Goal: Task Accomplishment & Management: Complete application form

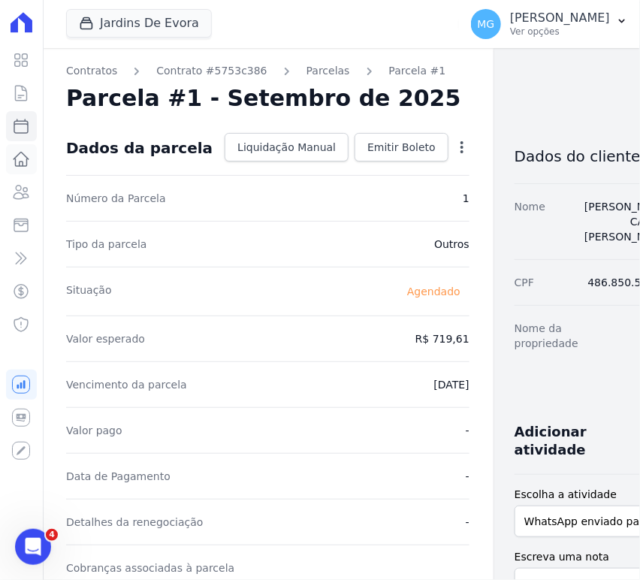
click at [17, 157] on icon at bounding box center [21, 159] width 18 height 18
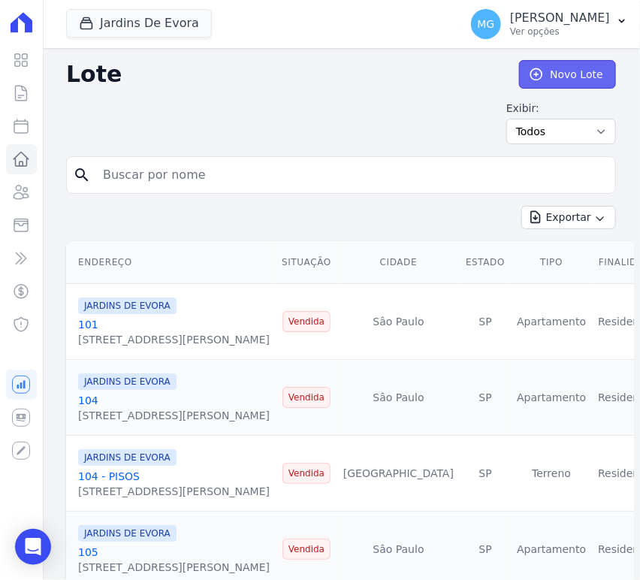
click at [560, 68] on link "Novo Lote" at bounding box center [567, 74] width 97 height 29
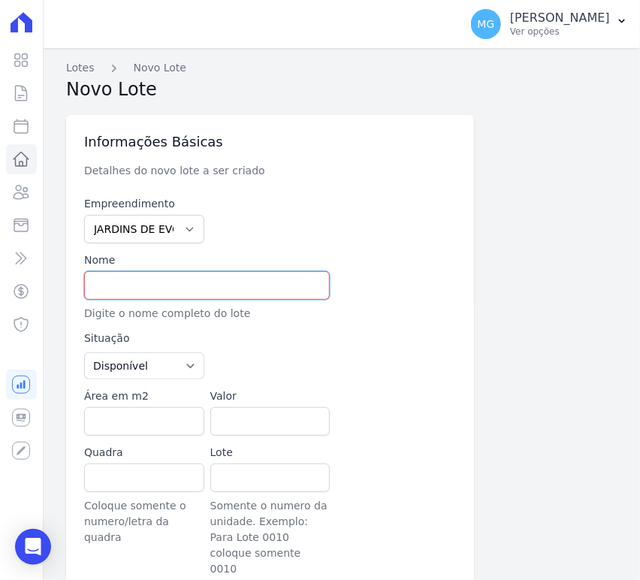
click at [182, 288] on input "text" at bounding box center [207, 285] width 246 height 29
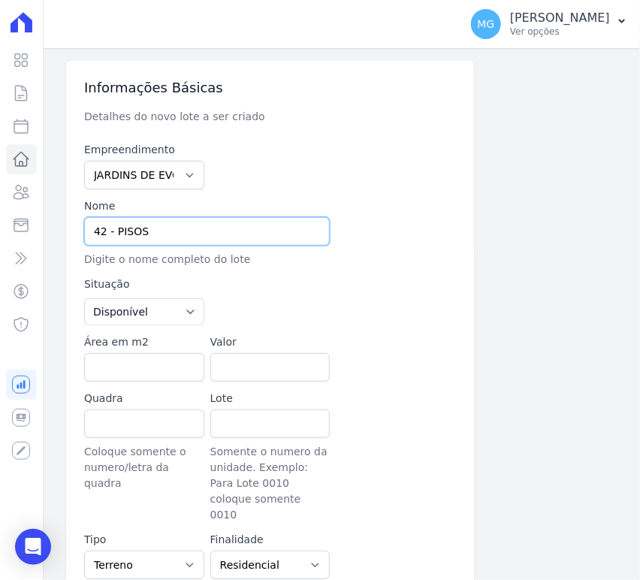
scroll to position [55, 0]
type input "42 - PISOS"
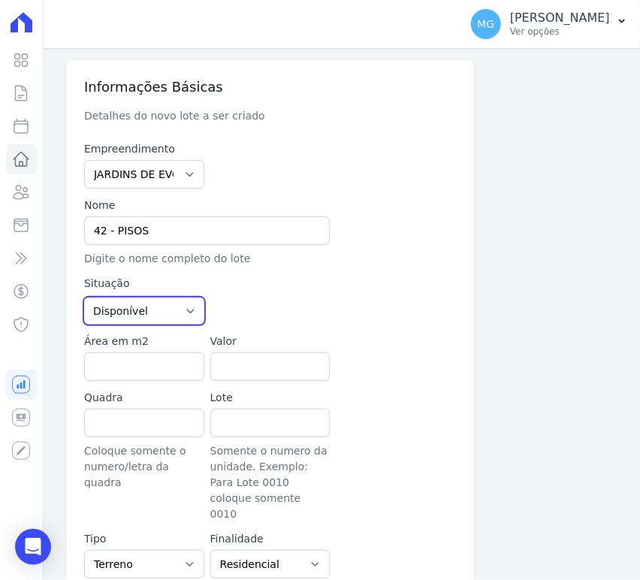
drag, startPoint x: 147, startPoint y: 311, endPoint x: 144, endPoint y: 328, distance: 17.0
click at [147, 312] on select "Disponível Vendida Reservada Indisponível" at bounding box center [144, 311] width 120 height 27
drag, startPoint x: 130, startPoint y: 313, endPoint x: 130, endPoint y: 322, distance: 8.3
click at [130, 313] on select "Disponível Vendida Reservada Indisponível" at bounding box center [144, 311] width 120 height 27
select select "sold"
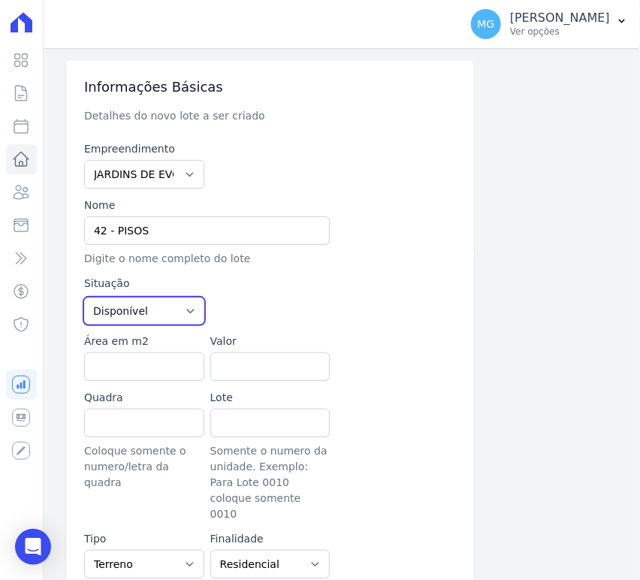
click at [84, 298] on select "Disponível Vendida Reservada Indisponível" at bounding box center [144, 311] width 120 height 27
click at [309, 276] on div at bounding box center [333, 300] width 246 height 49
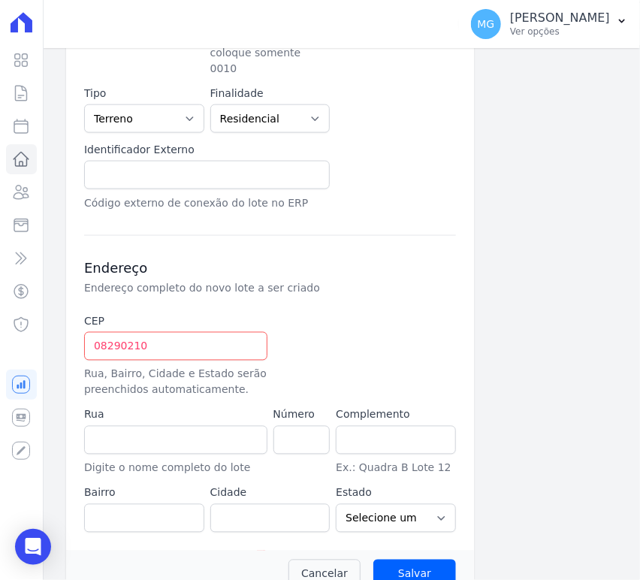
scroll to position [511, 0]
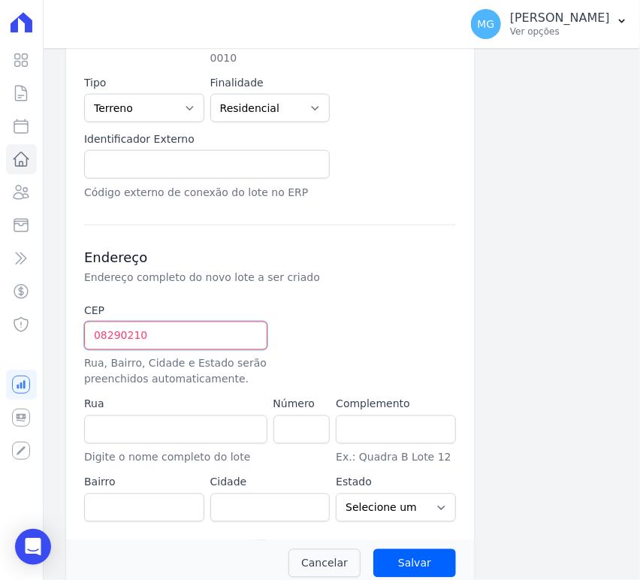
click at [228, 322] on input "08290210" at bounding box center [175, 336] width 183 height 29
type input "08.290-210"
click at [373, 549] on input "Salvar" at bounding box center [414, 563] width 83 height 29
type input "Rua Santo Antônio de Itaberava"
type input "Vila Carmosina"
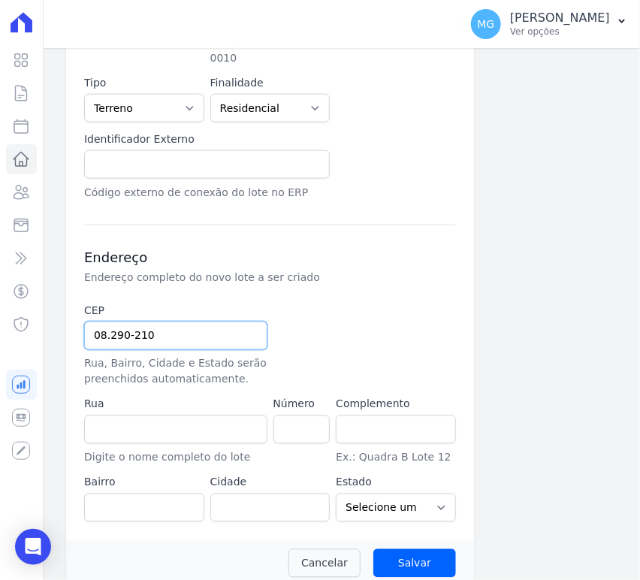
type input "São Paulo"
select select "SP"
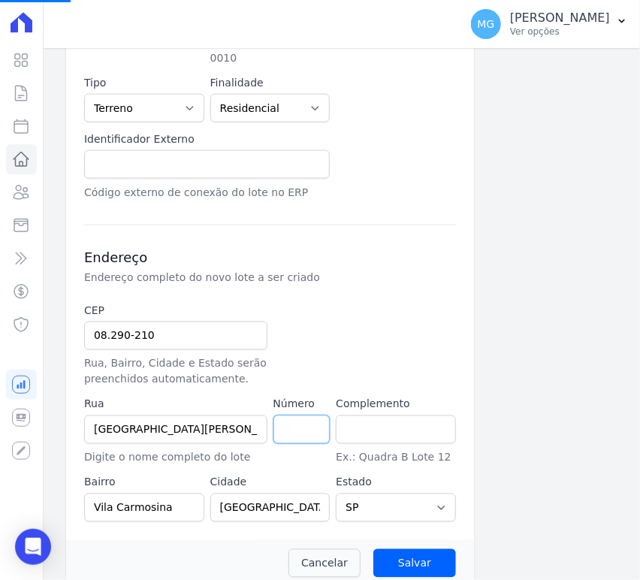
click at [297, 415] on input "number" at bounding box center [301, 429] width 57 height 29
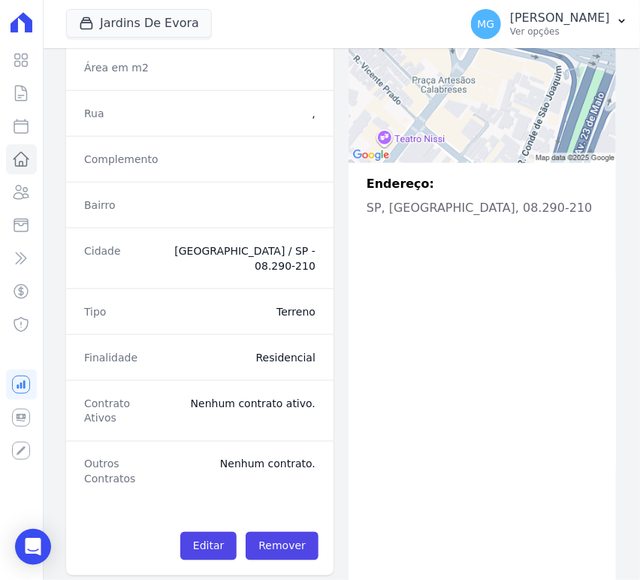
scroll to position [354, 0]
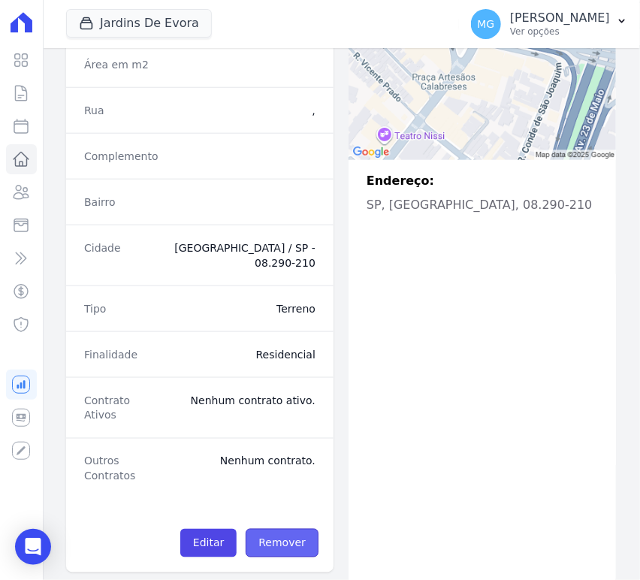
click at [270, 529] on link "Remover" at bounding box center [282, 543] width 73 height 29
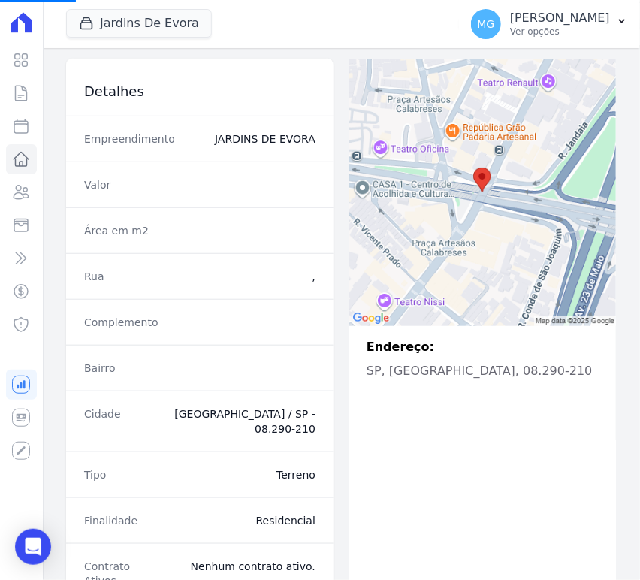
scroll to position [75, 0]
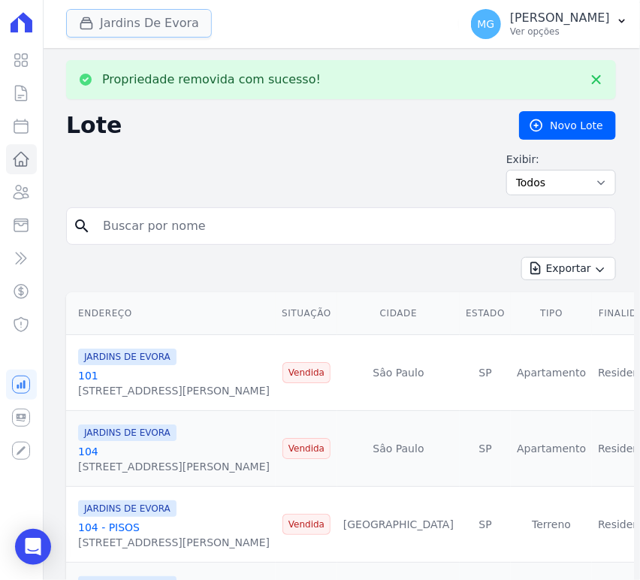
click at [138, 20] on button "Jardins De Evora" at bounding box center [139, 23] width 146 height 29
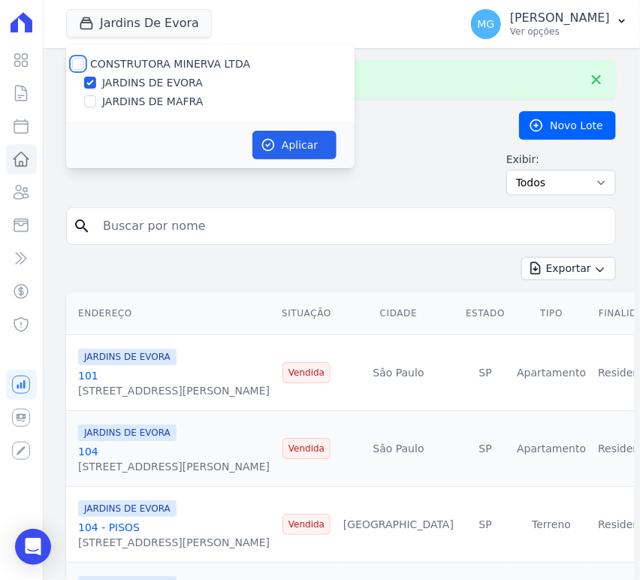
drag, startPoint x: 74, startPoint y: 65, endPoint x: 83, endPoint y: 78, distance: 15.2
click at [75, 66] on input "CONSTRUTORA MINERVA LTDA" at bounding box center [78, 64] width 12 height 12
checkbox input "true"
click at [92, 79] on input "JARDINS DE EVORA" at bounding box center [90, 83] width 12 height 12
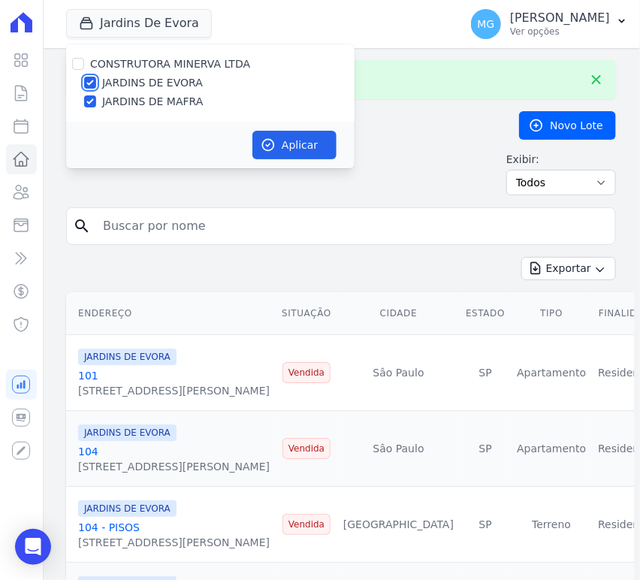
checkbox input "false"
click at [281, 138] on button "Aplicar" at bounding box center [294, 145] width 84 height 29
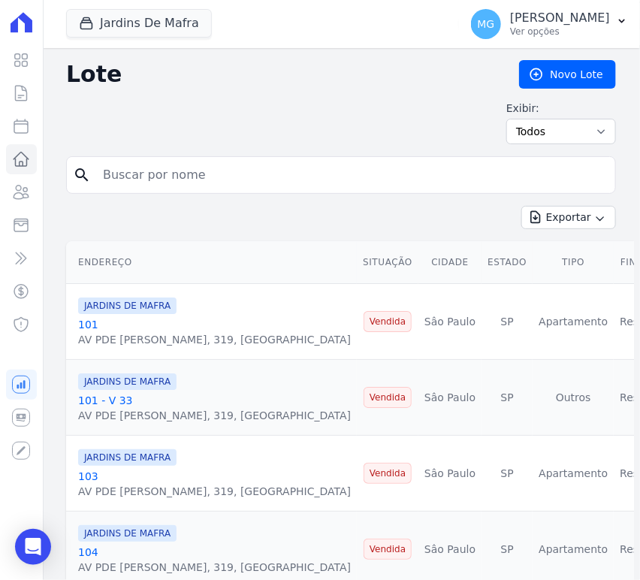
click at [174, 168] on input "search" at bounding box center [351, 175] width 515 height 30
type input "42"
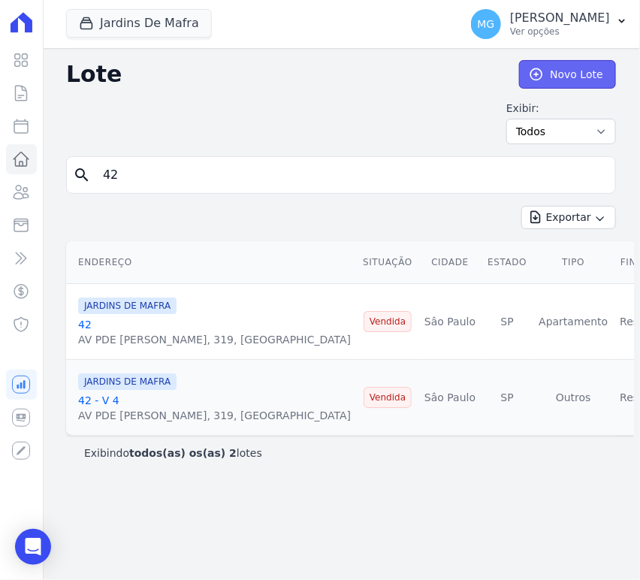
click at [548, 68] on link "Novo Lote" at bounding box center [567, 74] width 97 height 29
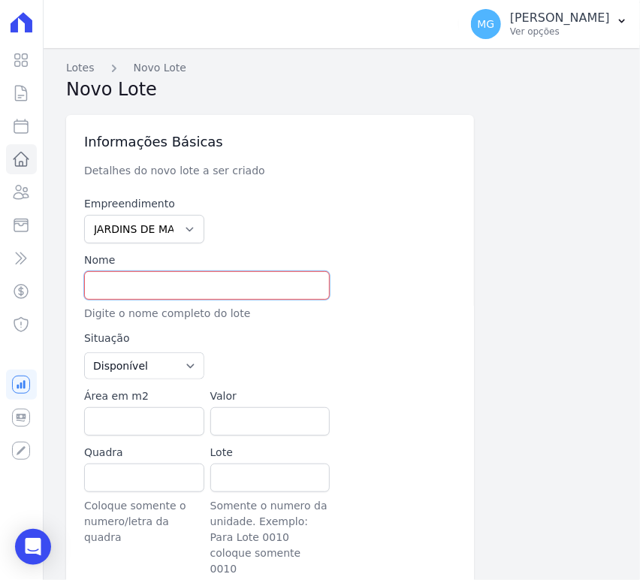
click at [113, 284] on input "text" at bounding box center [207, 285] width 246 height 29
type input "42 - PISOS"
click at [317, 353] on div at bounding box center [333, 355] width 246 height 49
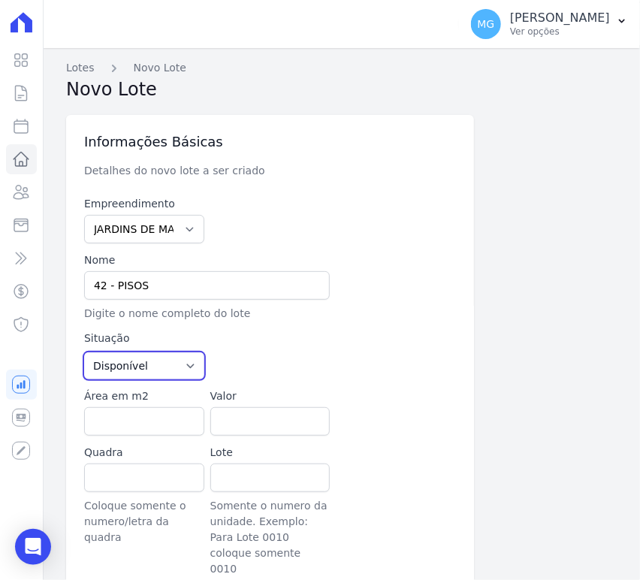
drag, startPoint x: 156, startPoint y: 368, endPoint x: 153, endPoint y: 376, distance: 8.1
click at [156, 368] on select "Disponível Vendida Reservada Indisponível" at bounding box center [144, 365] width 120 height 27
select select "sold"
click at [84, 352] on select "Disponível Vendida Reservada Indisponível" at bounding box center [144, 365] width 120 height 27
click at [292, 328] on div "Empreendimento JARDINS DE EVORA JARDINS DE MAFRA Nome 42 - PISOS Digite o nome …" at bounding box center [270, 453] width 372 height 515
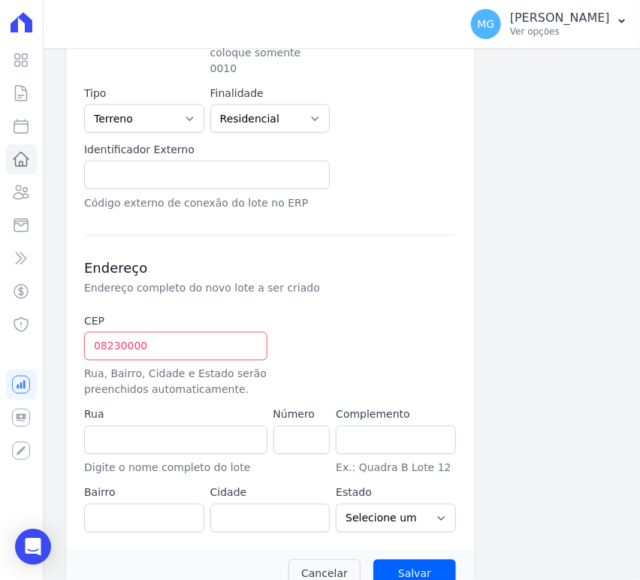
scroll to position [511, 0]
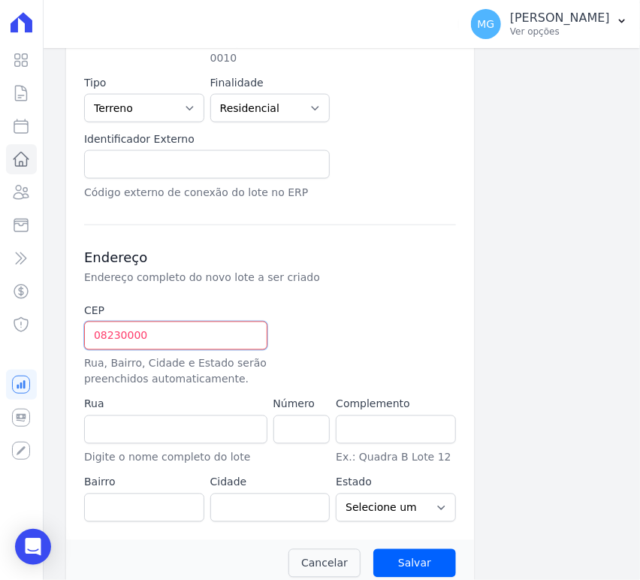
click at [165, 322] on input "08230000" at bounding box center [175, 336] width 183 height 29
type input "08.230-000"
type input "Avenida Padre Gregório Mafra"
type input "Vila Taquari"
type input "São Paulo"
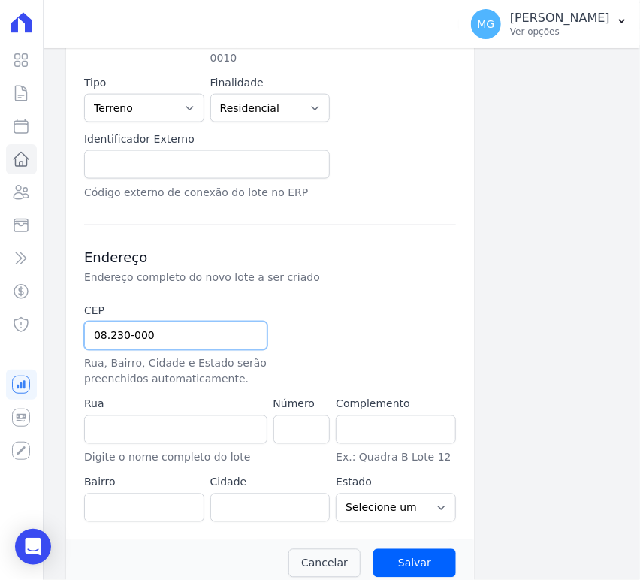
select select "SP"
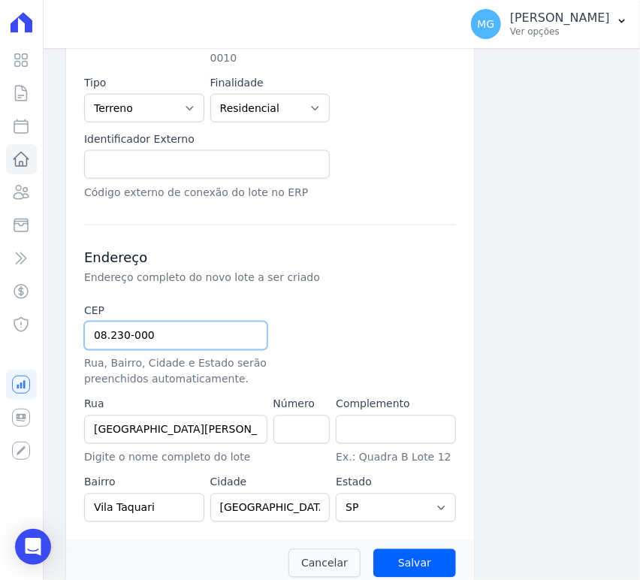
type input "08.230-000"
click at [334, 304] on div at bounding box center [333, 346] width 120 height 84
click at [282, 416] on input "number" at bounding box center [301, 429] width 57 height 29
type input "136"
click at [374, 415] on input "text" at bounding box center [396, 429] width 120 height 29
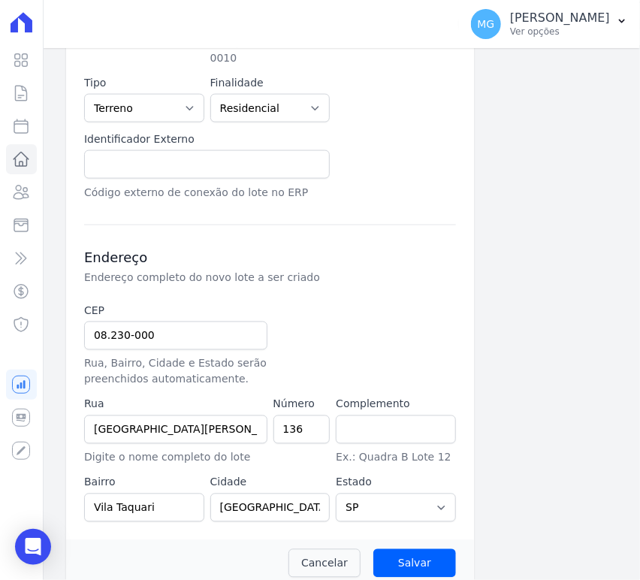
click at [405, 304] on div "CEP 08.230-000 Rua, Bairro, Cidade e Estado serão preenchidos automaticamente. …" at bounding box center [270, 413] width 372 height 219
click at [416, 549] on input "Salvar" at bounding box center [414, 563] width 83 height 29
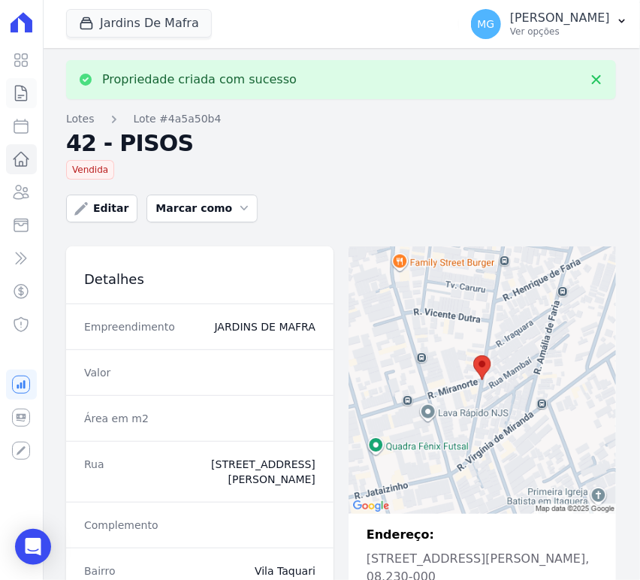
click at [12, 95] on icon at bounding box center [21, 93] width 18 height 18
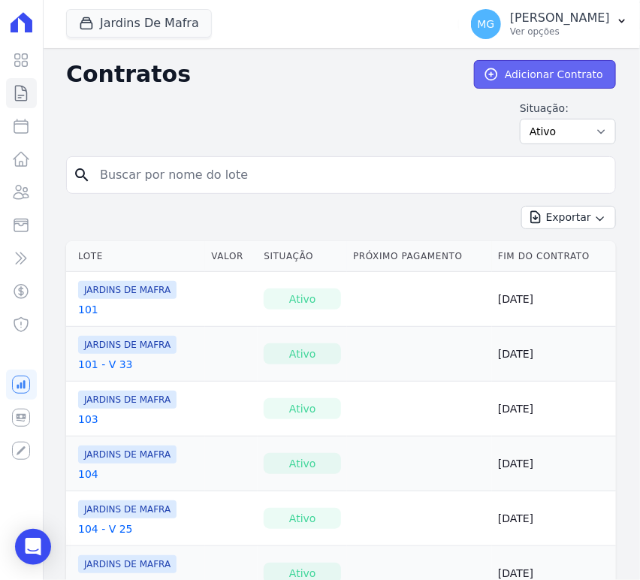
click at [531, 71] on link "Adicionar Contrato" at bounding box center [545, 74] width 142 height 29
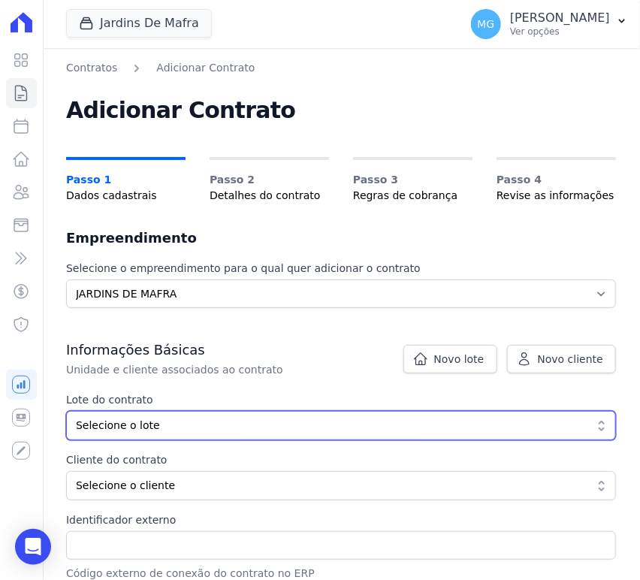
click at [126, 427] on span "Selecione o lote" at bounding box center [330, 426] width 509 height 16
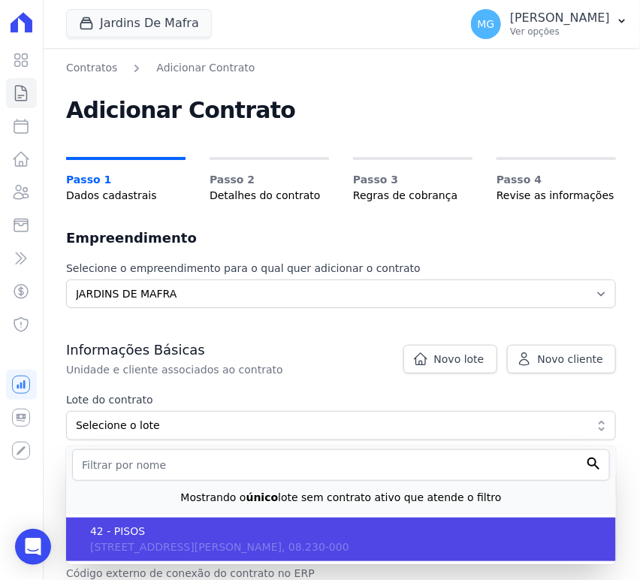
click at [134, 542] on span "Avenida Padre Gregório Mafra, 136, Vila Taquari, SP, São Paulo, 08.230-000" at bounding box center [219, 547] width 259 height 12
type input "4a5a50b4-0447-4ba2-8be9-852fb9a3c1a1"
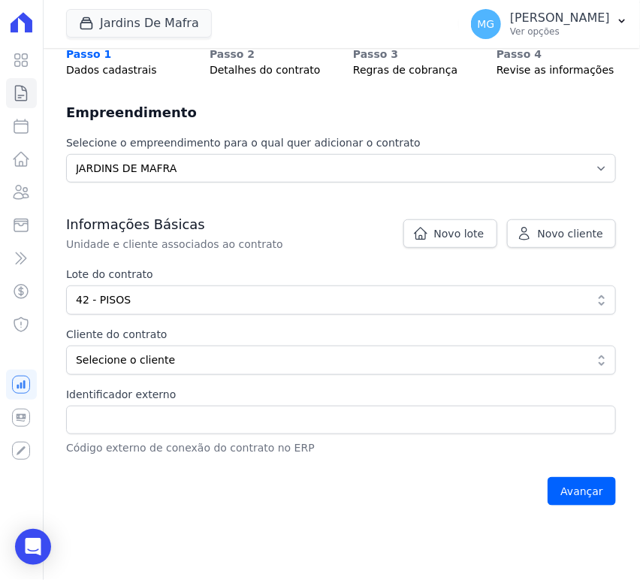
scroll to position [167, 0]
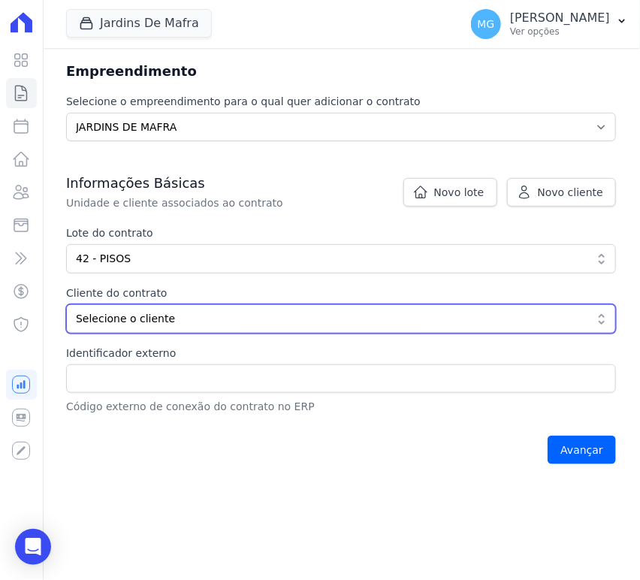
drag, startPoint x: 144, startPoint y: 313, endPoint x: 116, endPoint y: 349, distance: 46.1
click at [144, 314] on span "Selecione o cliente" at bounding box center [330, 319] width 509 height 16
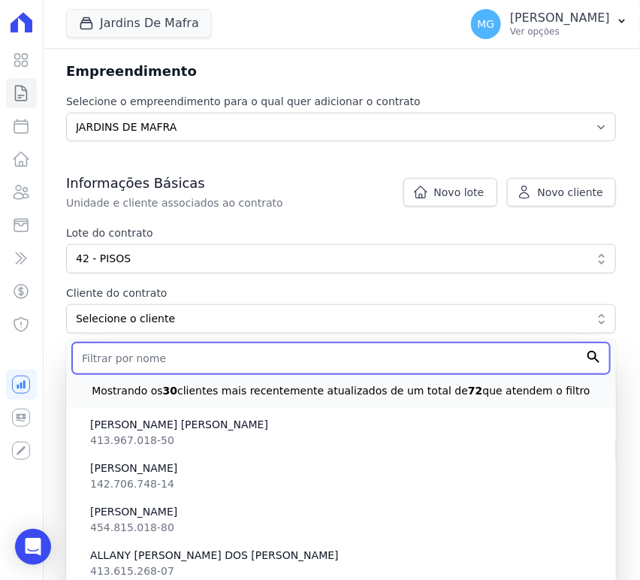
click at [153, 357] on input "text" at bounding box center [341, 359] width 538 height 32
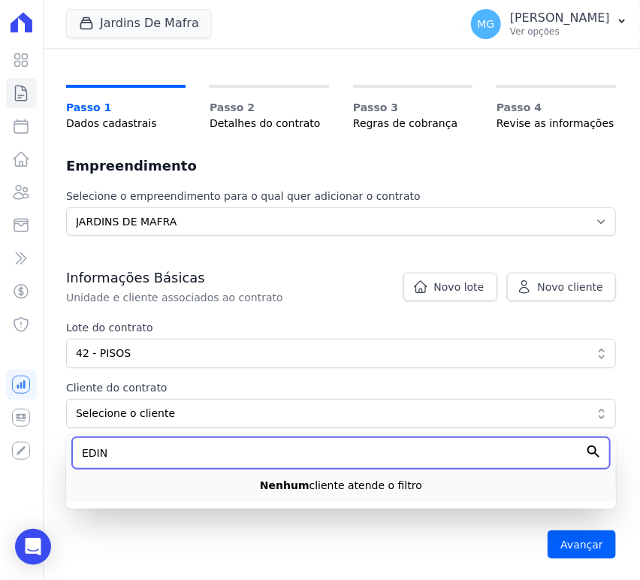
scroll to position [71, 0]
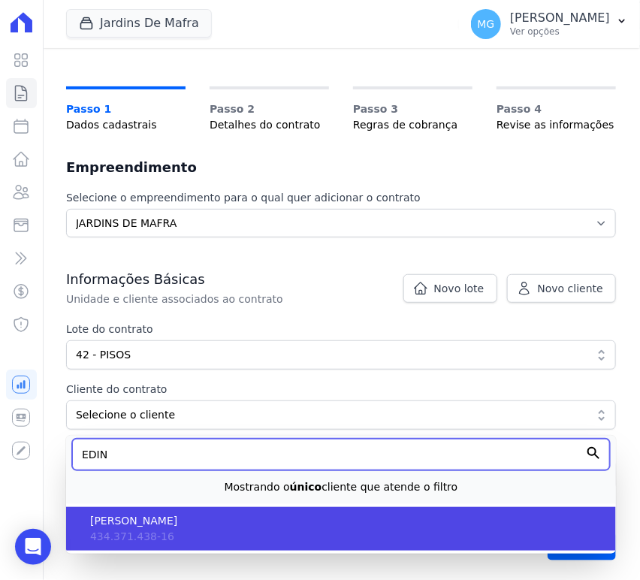
type input "EDIN"
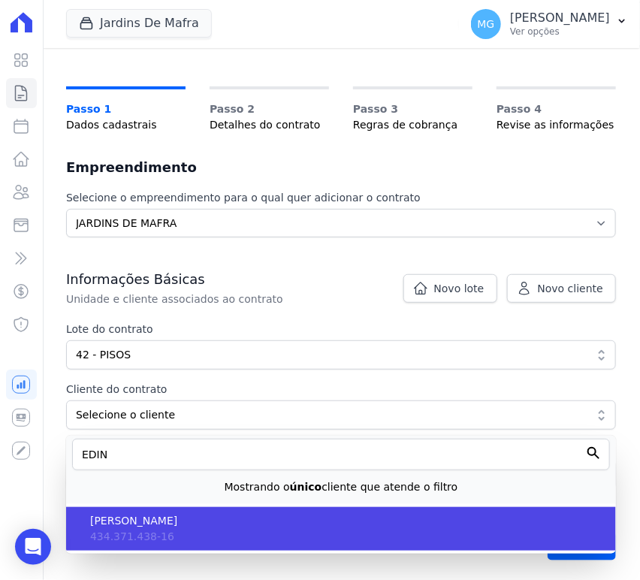
click at [204, 537] on li "EDINEIDE SILVA DE SANTANA 434.371.438-16" at bounding box center [341, 529] width 550 height 44
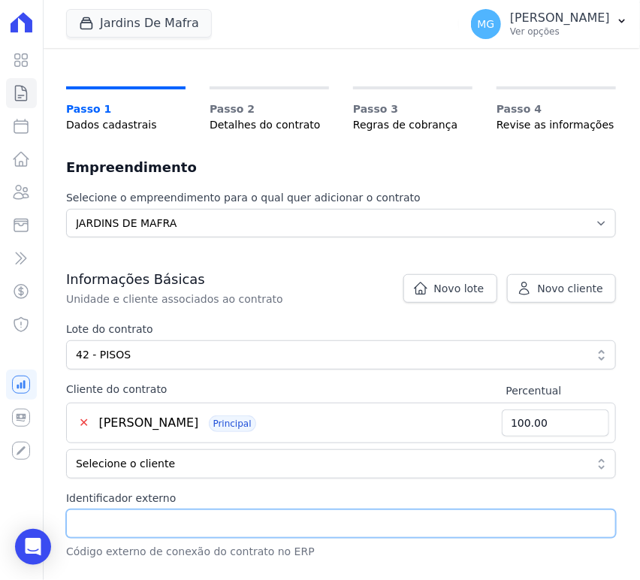
click at [188, 526] on input "Identificador externo" at bounding box center [341, 523] width 550 height 29
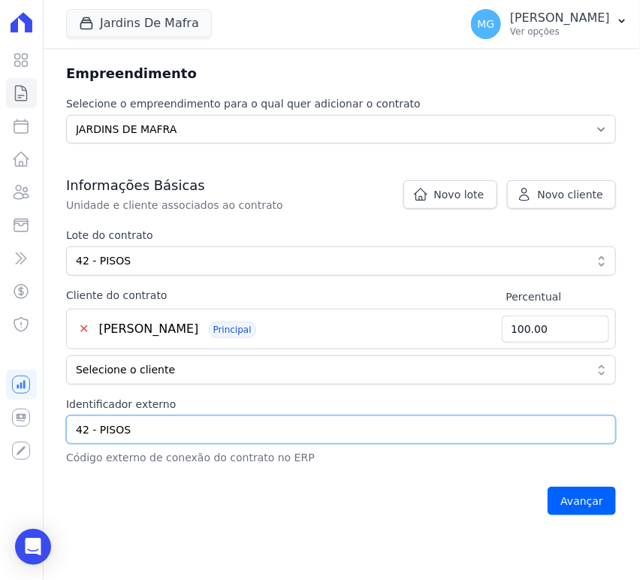
scroll to position [293, 0]
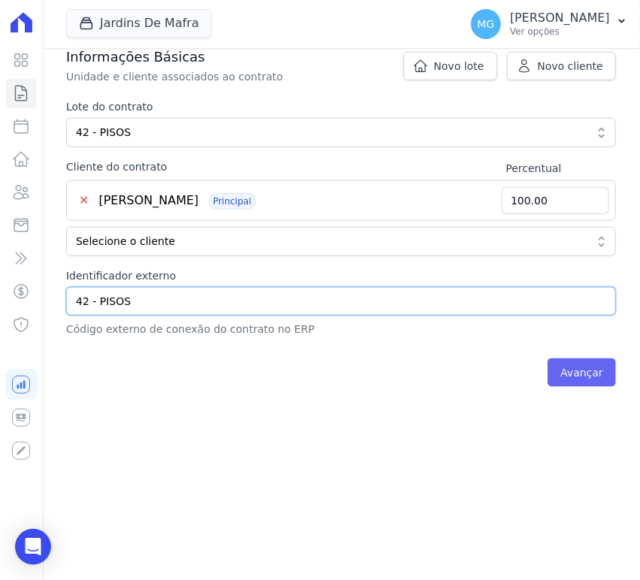
type input "42 - PISOS"
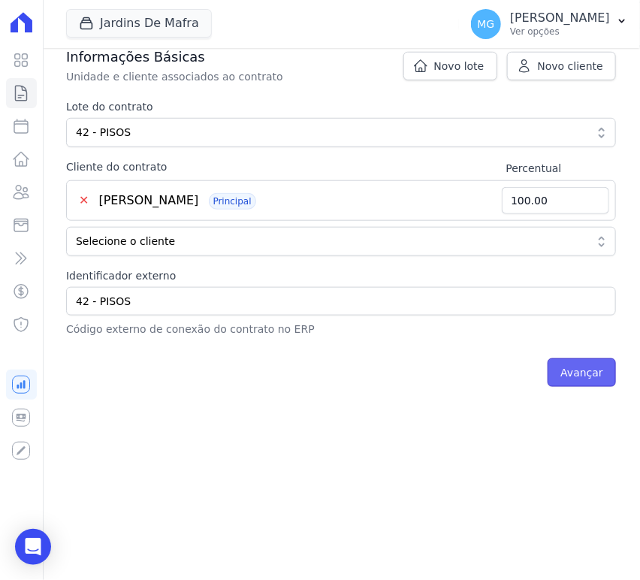
click at [570, 373] on input "Avançar" at bounding box center [582, 372] width 68 height 29
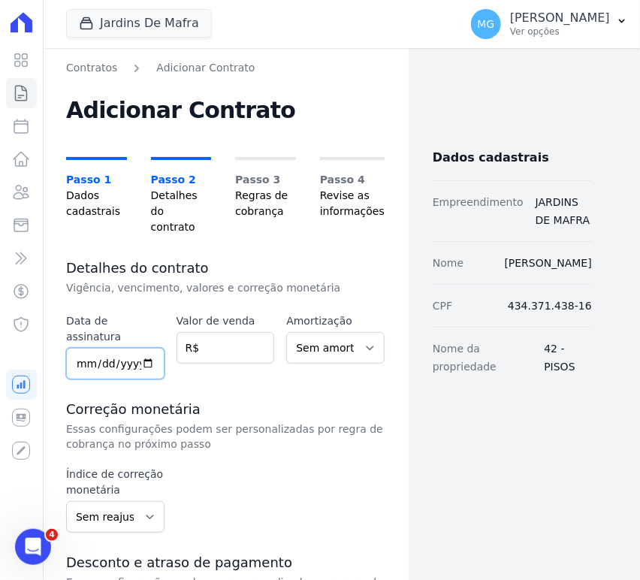
click at [87, 348] on input "date" at bounding box center [115, 364] width 98 height 32
type input "[DATE]"
click at [219, 332] on input "number" at bounding box center [226, 348] width 98 height 32
type input "3938.5"
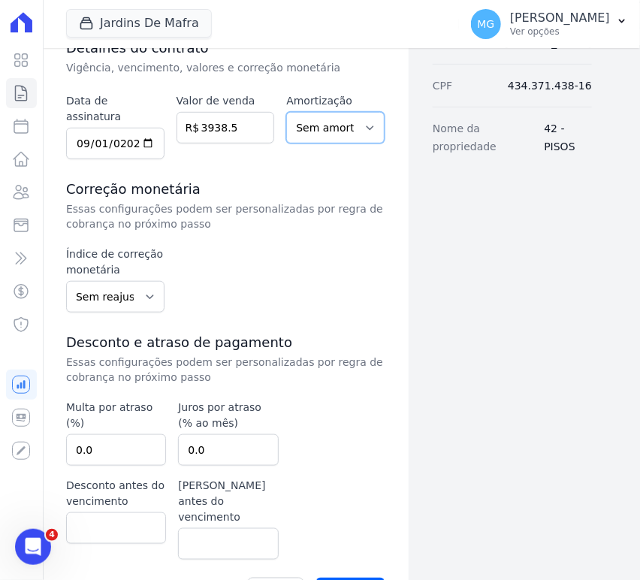
scroll to position [222, 0]
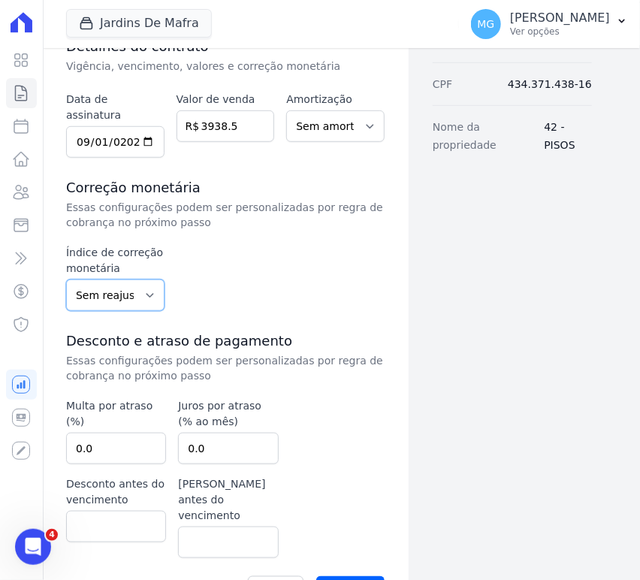
click at [135, 279] on select "Sem reajuste Média dos últimos 12 meses acumulado de INCCM Média dos últimos 12…" at bounding box center [115, 295] width 98 height 32
click at [252, 245] on div "Índice de correção monetária Sem reajuste Média dos últimos 12 meses acumulado …" at bounding box center [225, 278] width 319 height 66
click at [284, 262] on div "Índice de correção monetária Sem reajuste Média dos últimos 12 meses acumulado …" at bounding box center [225, 278] width 319 height 66
click at [358, 576] on input "Avançar" at bounding box center [350, 590] width 68 height 29
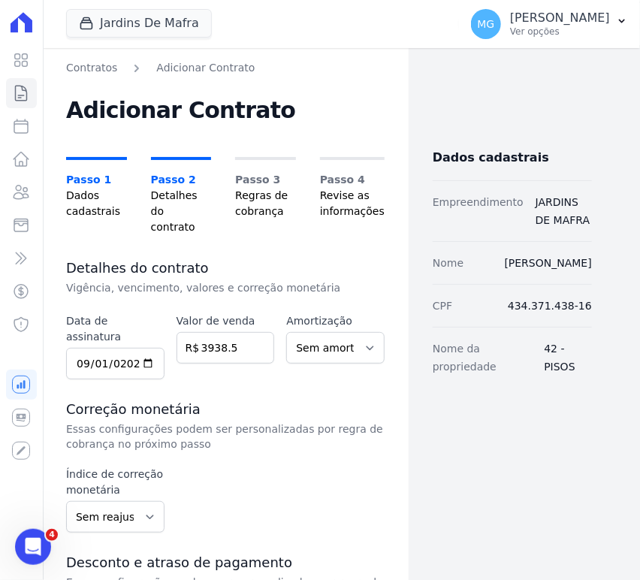
scroll to position [0, 0]
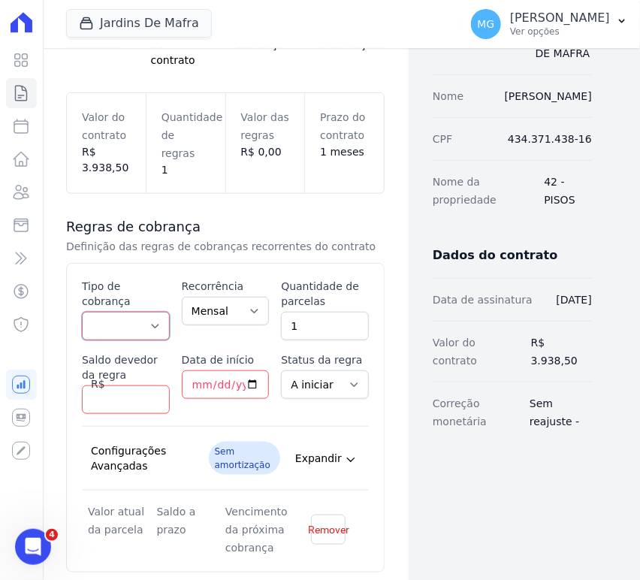
click at [125, 312] on select "Parcela Normal Entrada Sinal Intercalada Chaves Pré-chaves Pós-chaves Impostos …" at bounding box center [126, 326] width 88 height 29
select select "standard"
click at [82, 312] on select "Parcela Normal Entrada Sinal Intercalada Chaves Pré-chaves Pós-chaves Impostos …" at bounding box center [126, 326] width 88 height 29
click at [319, 317] on input "1" at bounding box center [325, 326] width 88 height 29
type input "12"
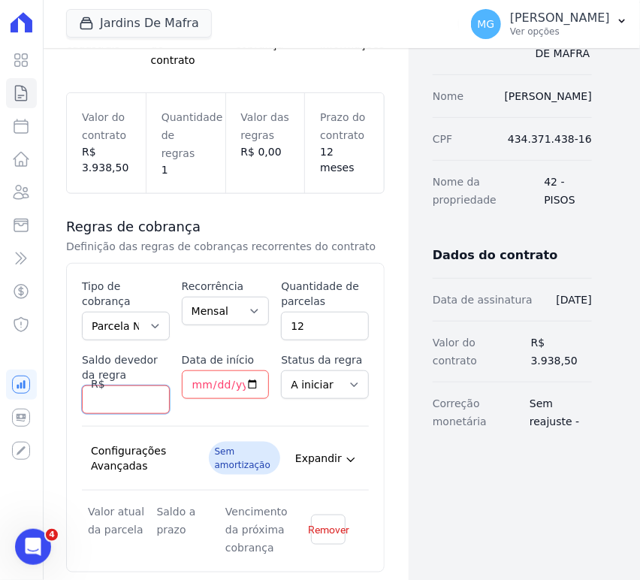
click at [111, 385] on input "Saldo devedor da regra" at bounding box center [126, 399] width 88 height 29
click at [116, 386] on input "Saldo devedor da regra" at bounding box center [126, 399] width 88 height 29
type input "4008"
click at [222, 400] on div "Esse tipo de parcela não entra no saldo devedor do contrato. Tipo de cobrança P…" at bounding box center [225, 418] width 287 height 278
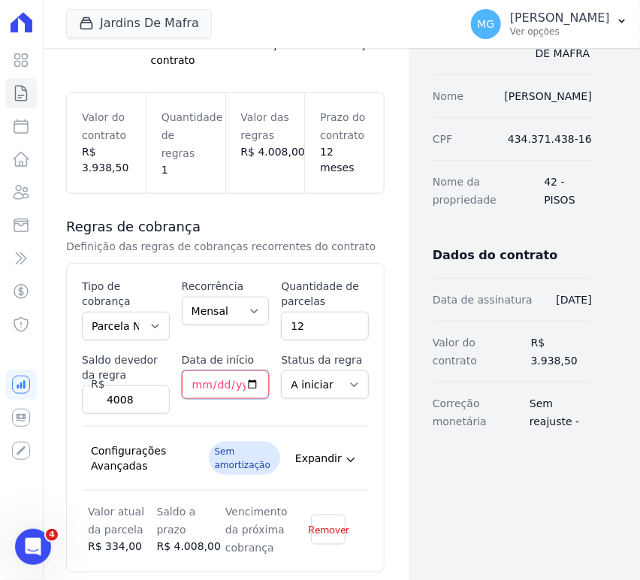
click at [209, 370] on input "Data de início" at bounding box center [226, 384] width 88 height 29
click at [198, 370] on input "Data de início" at bounding box center [226, 384] width 88 height 29
type input "0200-09-10"
type input "[DATE]"
click at [329, 398] on div "Esse tipo de parcela não entra no saldo devedor do contrato. Tipo de cobrança P…" at bounding box center [225, 426] width 287 height 294
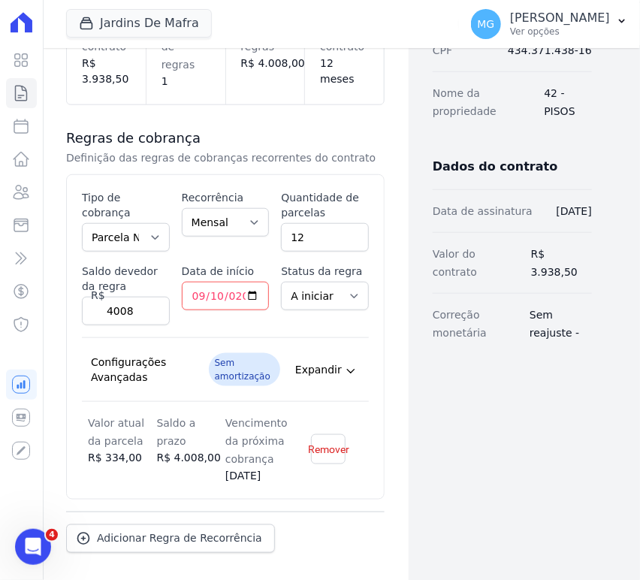
scroll to position [303, 0]
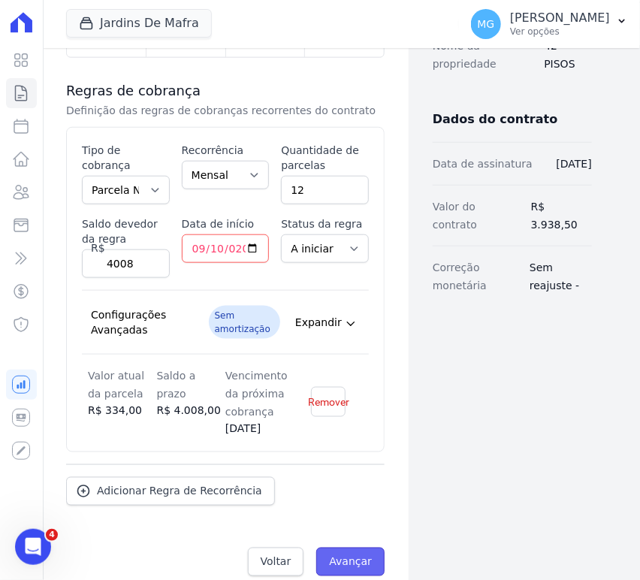
click at [353, 548] on input "Avançar" at bounding box center [350, 562] width 68 height 29
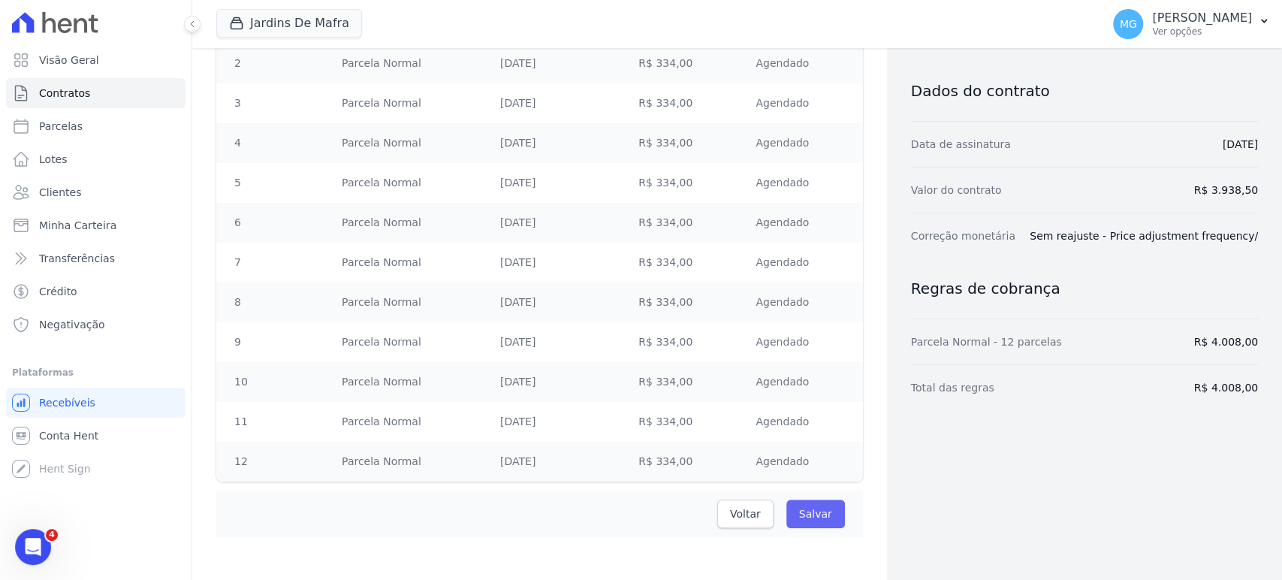
scroll to position [319, 0]
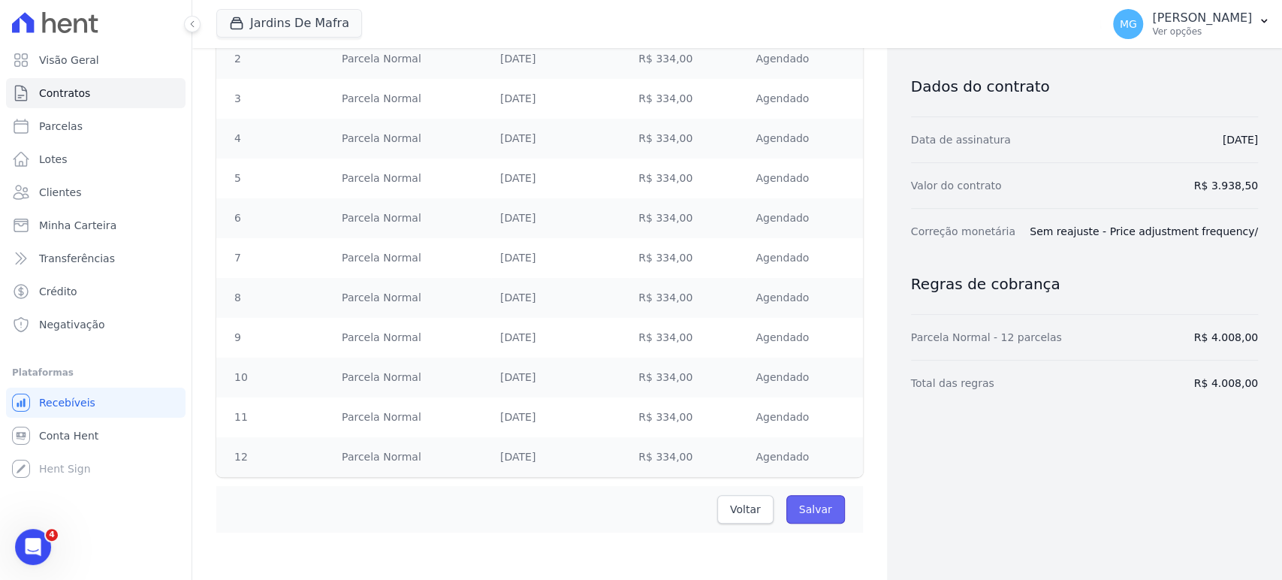
click at [639, 506] on input "Salvar" at bounding box center [816, 509] width 59 height 29
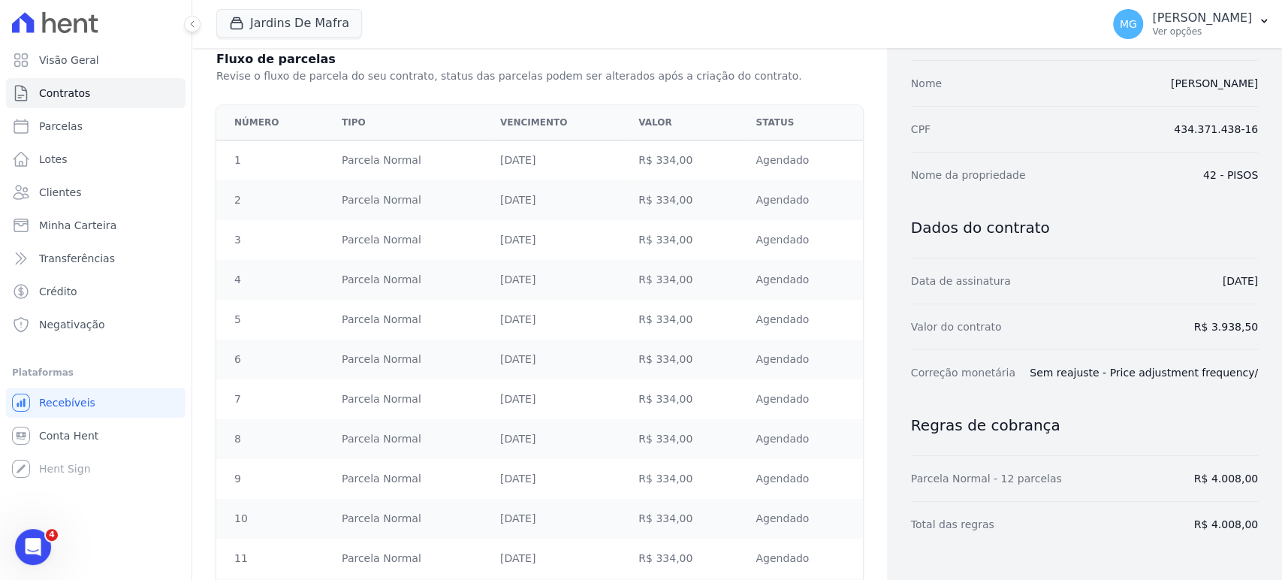
scroll to position [96, 0]
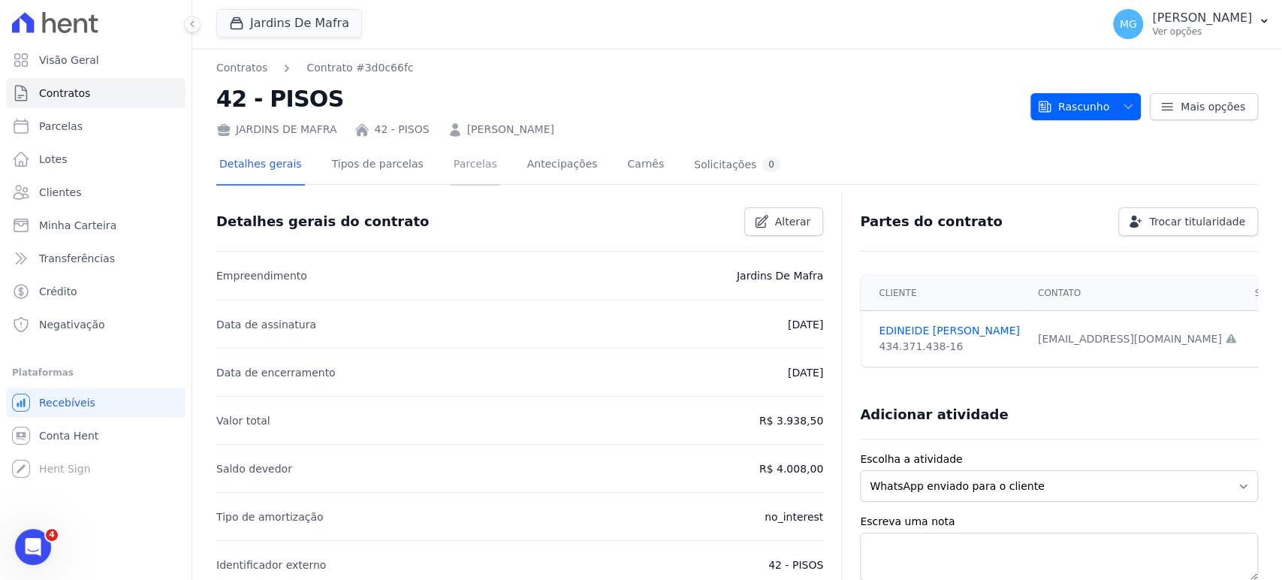
click at [451, 165] on link "Parcelas" at bounding box center [476, 166] width 50 height 40
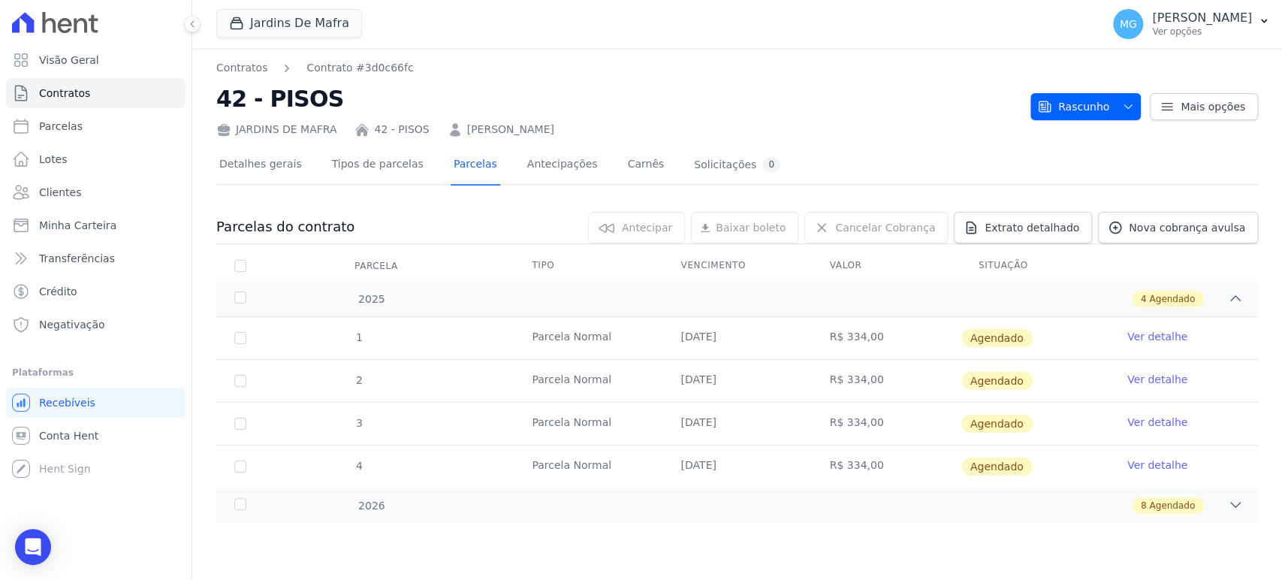
click at [1149, 333] on link "Ver detalhe" at bounding box center [1158, 336] width 60 height 15
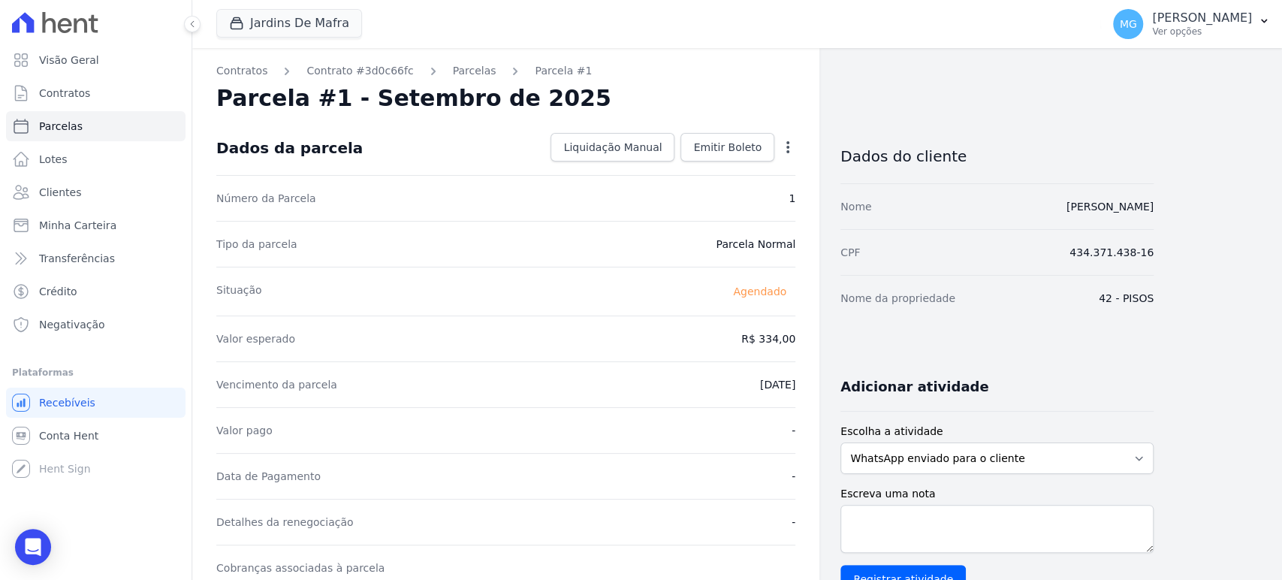
click at [789, 152] on icon "button" at bounding box center [788, 147] width 3 height 12
click at [700, 166] on link "Alterar" at bounding box center [723, 167] width 132 height 27
click at [768, 336] on input "334.0" at bounding box center [723, 338] width 144 height 32
type input "334.1"
click at [810, 366] on div "Contratos Contrato #3d0c66fc Parcelas Parcela #1 Parcela #1 - Setembro de 2025 …" at bounding box center [505, 530] width 627 height 965
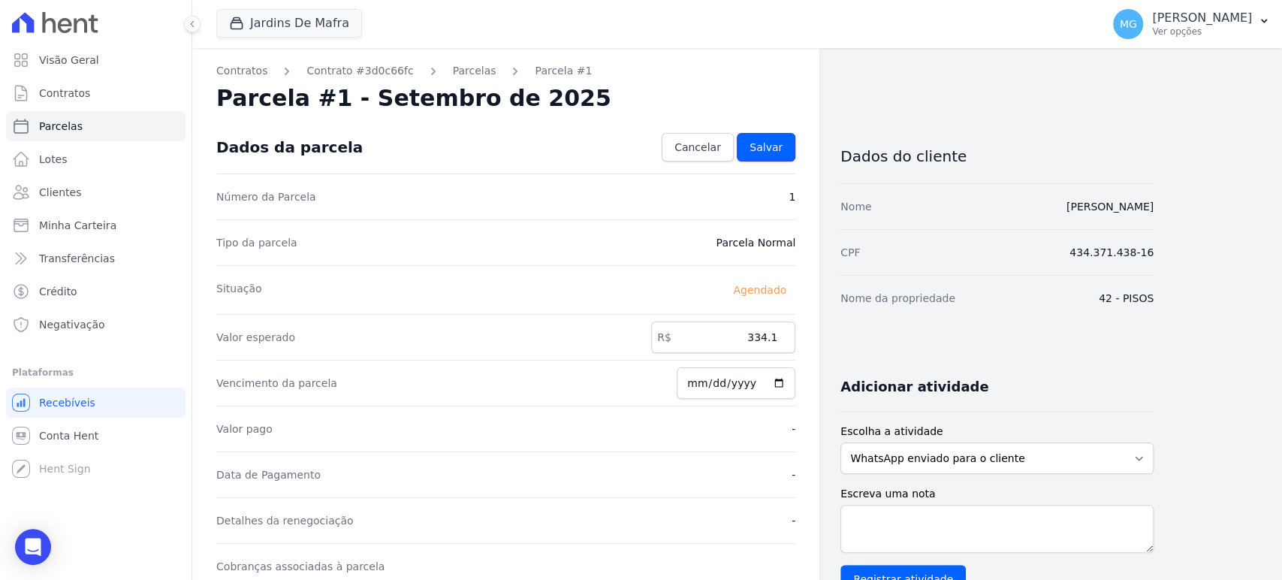
click at [780, 143] on span "Salvar" at bounding box center [766, 147] width 33 height 15
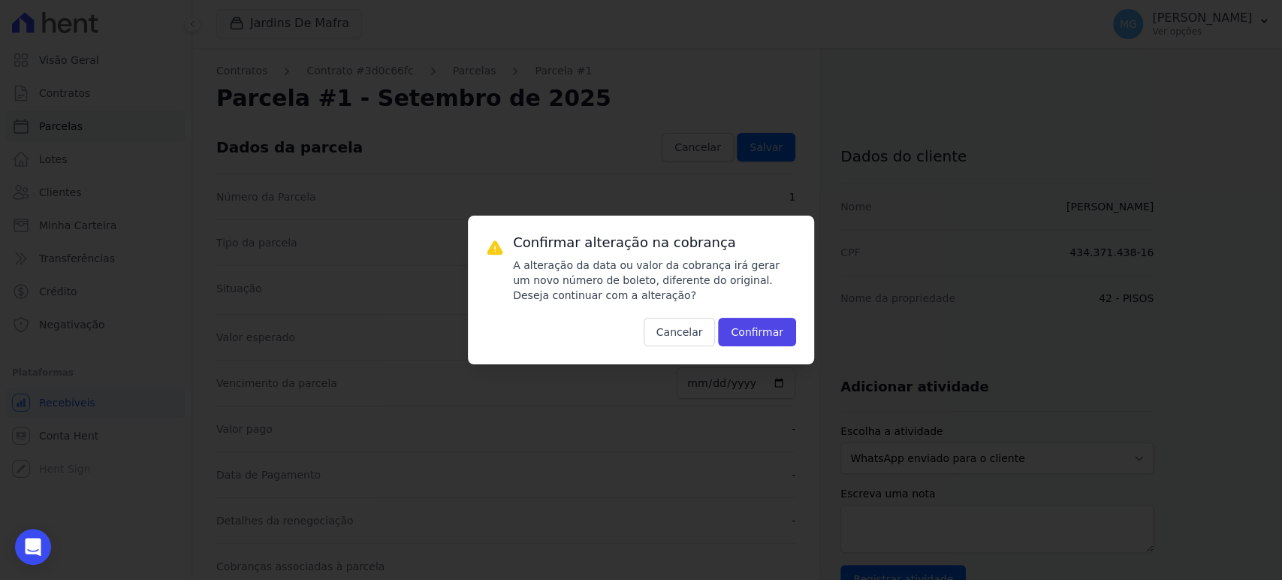
click at [775, 316] on div "Confirmar alteração na cobrança A alteração da data ou valor da cobrança irá ge…" at bounding box center [654, 290] width 283 height 113
click at [778, 322] on button "Confirmar" at bounding box center [757, 332] width 78 height 29
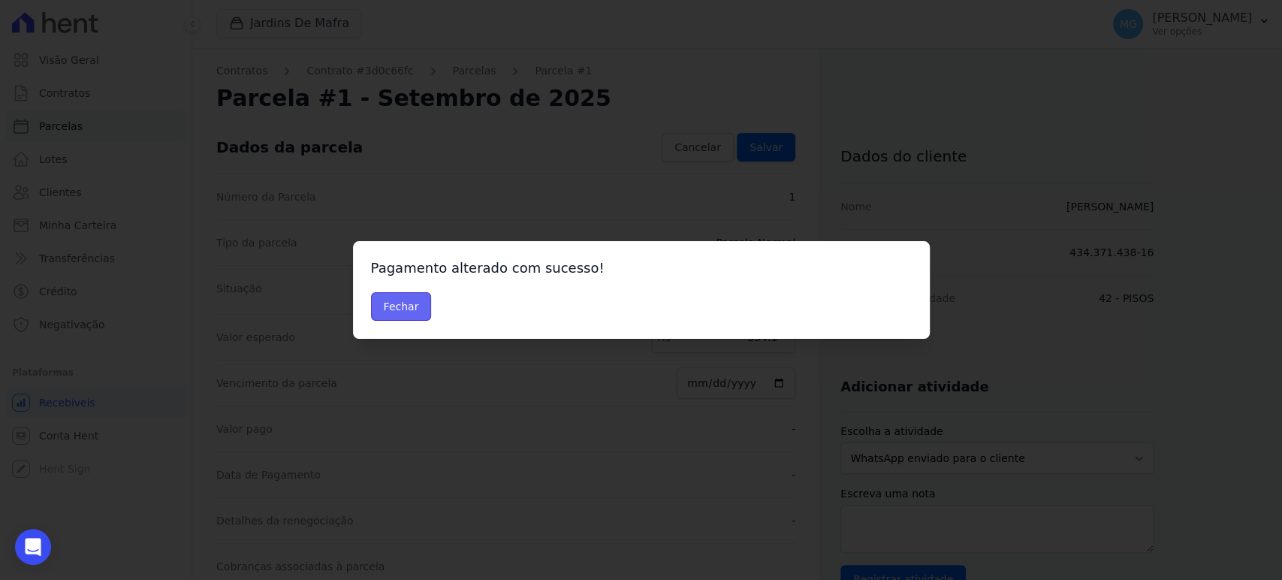
click at [394, 304] on button "Fechar" at bounding box center [401, 306] width 61 height 29
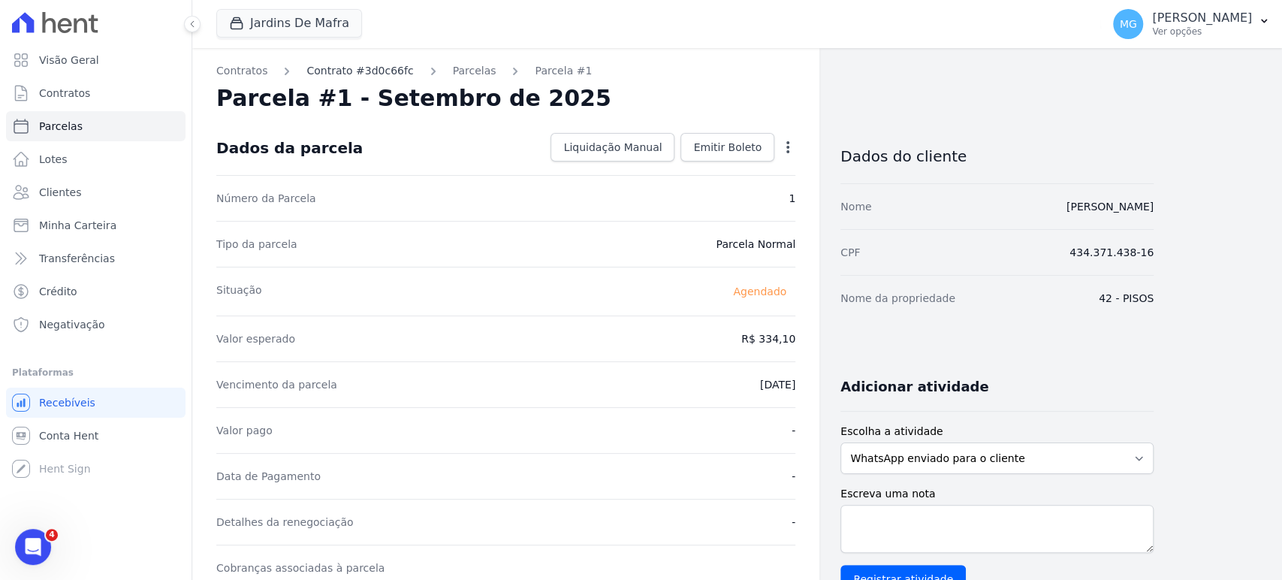
click at [377, 66] on link "Contrato #3d0c66fc" at bounding box center [360, 71] width 107 height 16
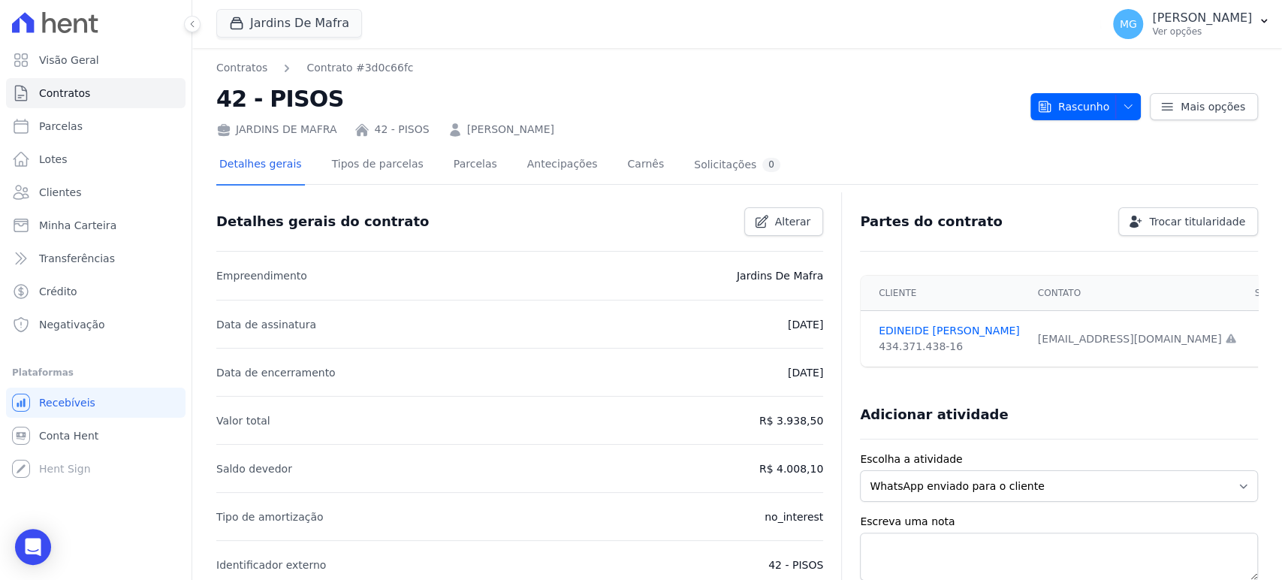
click at [481, 173] on div "Detalhes gerais Tipos de parcelas [GEOGRAPHIC_DATA] Antecipações Carnês Solicit…" at bounding box center [499, 166] width 567 height 40
click at [452, 162] on link "Parcelas" at bounding box center [476, 166] width 50 height 40
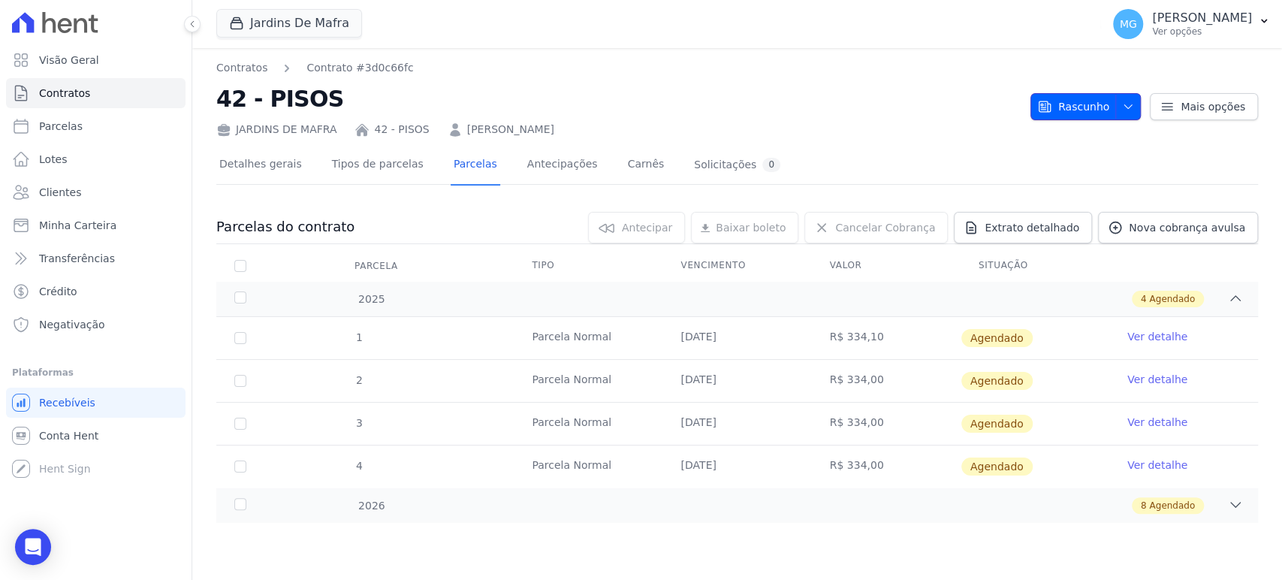
click at [1131, 107] on icon "button" at bounding box center [1128, 107] width 12 height 12
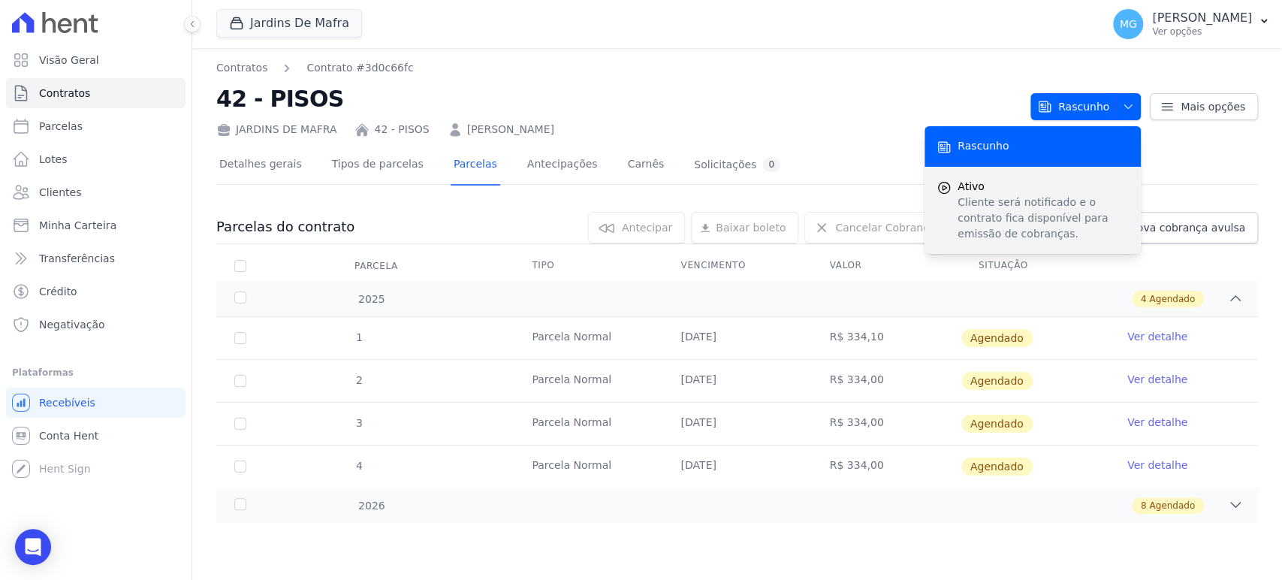
click at [1034, 189] on span "Ativo" at bounding box center [1043, 187] width 171 height 16
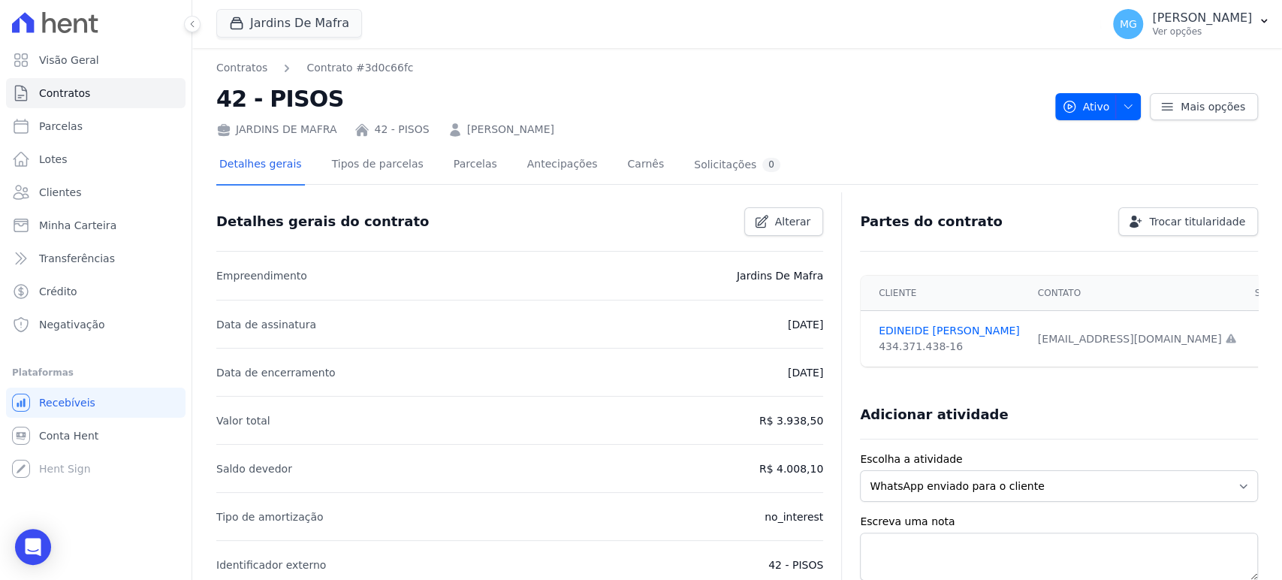
click at [829, 61] on nav "Contratos Contrato #3d0c66fc" at bounding box center [629, 68] width 827 height 16
drag, startPoint x: 813, startPoint y: 35, endPoint x: 813, endPoint y: 25, distance: 9.8
click at [813, 35] on div "Jardins De Mafra CONSTRUTORA MINERVA LTDA JARDINS DE [GEOGRAPHIC_DATA] JARDINS …" at bounding box center [655, 24] width 879 height 50
